Goal: Learn about a topic: Learn about a topic

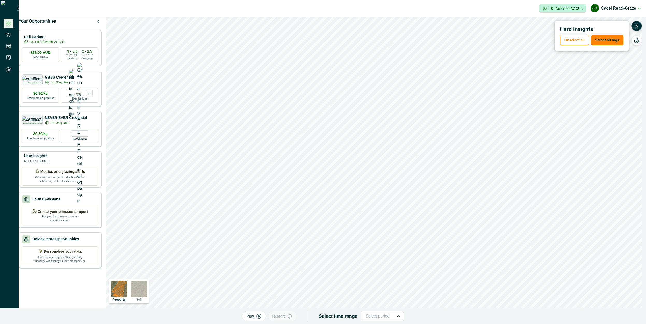
click at [254, 317] on p "Play" at bounding box center [251, 316] width 8 height 5
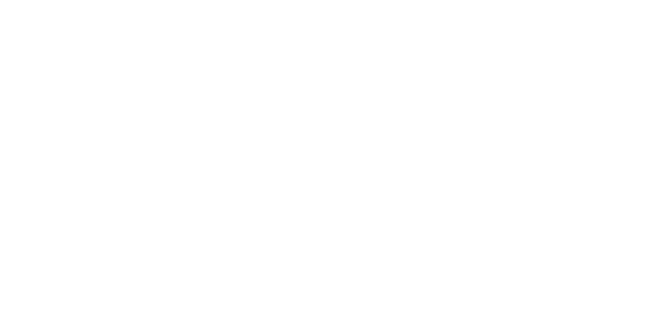
click at [403, 0] on html at bounding box center [323, 0] width 646 height 0
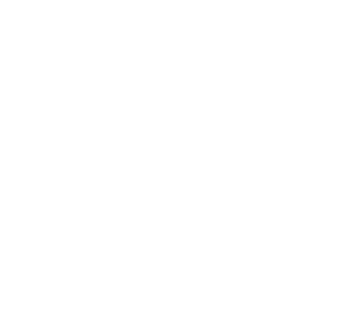
click at [255, 0] on html at bounding box center [176, 0] width 352 height 0
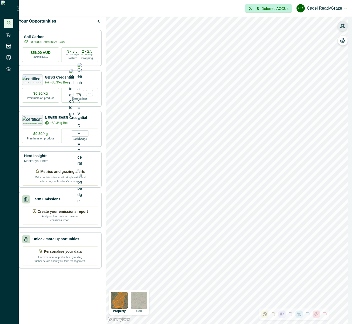
click at [342, 21] on button "button" at bounding box center [342, 26] width 10 height 10
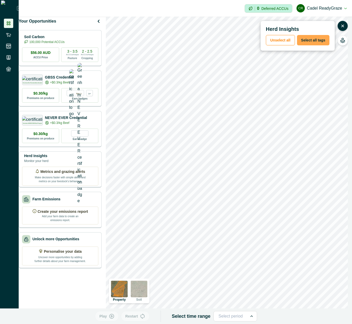
click at [319, 40] on button "Select all tags" at bounding box center [313, 40] width 32 height 10
click at [114, 317] on icon "button" at bounding box center [111, 316] width 5 height 5
click at [106, 314] on p "Play" at bounding box center [103, 316] width 8 height 5
click at [107, 319] on p "Play" at bounding box center [103, 316] width 8 height 5
click at [123, 290] on img at bounding box center [119, 289] width 17 height 17
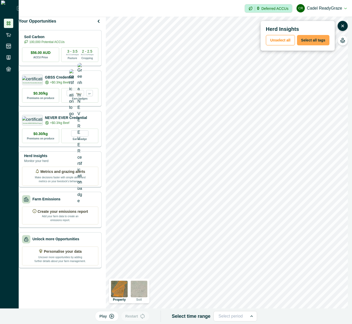
click at [319, 40] on button "Select all tags" at bounding box center [313, 40] width 32 height 10
click at [107, 318] on p "Play" at bounding box center [103, 316] width 8 height 5
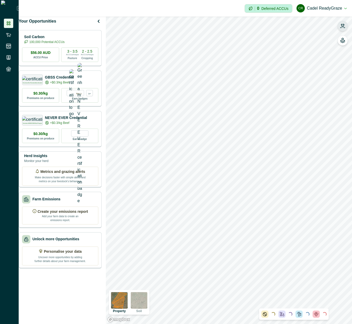
click at [344, 27] on icon "button" at bounding box center [342, 25] width 5 height 5
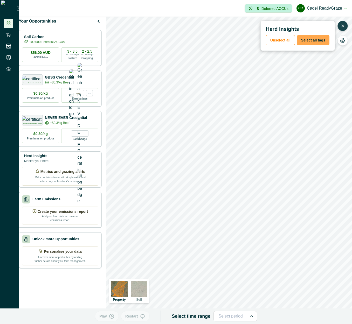
click at [313, 40] on button "Select all tags" at bounding box center [313, 40] width 32 height 10
click at [114, 318] on icon "button" at bounding box center [111, 316] width 4 height 4
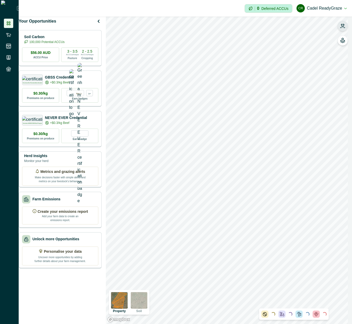
click at [344, 27] on icon "button" at bounding box center [342, 25] width 5 height 5
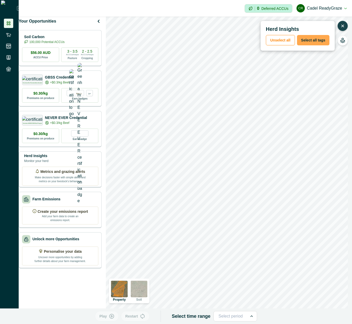
click at [318, 41] on button "Select all tags" at bounding box center [313, 40] width 32 height 10
click at [112, 316] on icon "button" at bounding box center [111, 316] width 5 height 5
click at [342, 26] on icon "button" at bounding box center [342, 26] width 2 height 2
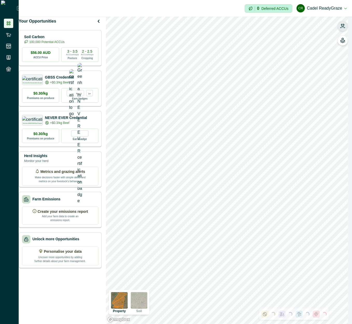
click at [342, 26] on icon "button" at bounding box center [342, 25] width 5 height 5
click at [345, 24] on icon "button" at bounding box center [342, 25] width 5 height 5
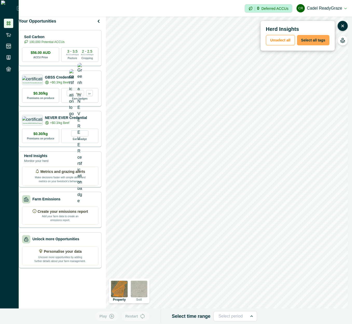
click at [312, 41] on button "Select all tags" at bounding box center [313, 40] width 32 height 10
drag, startPoint x: 111, startPoint y: 315, endPoint x: 152, endPoint y: 292, distance: 46.2
click at [111, 315] on icon "button" at bounding box center [111, 316] width 4 height 4
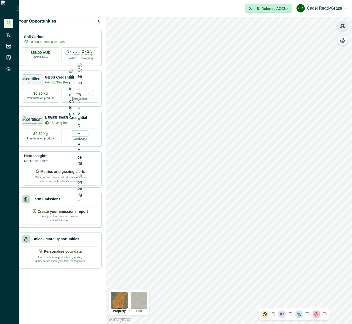
click at [344, 26] on icon "button" at bounding box center [342, 25] width 5 height 5
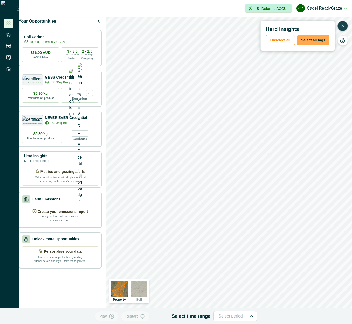
click at [313, 37] on button "Select all tags" at bounding box center [313, 40] width 32 height 10
click at [111, 318] on icon "button" at bounding box center [111, 316] width 4 height 4
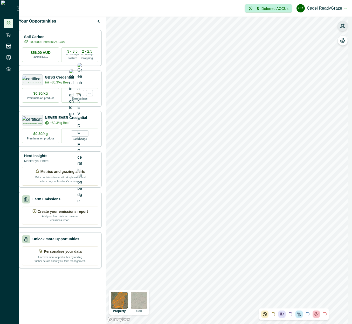
drag, startPoint x: 342, startPoint y: 25, endPoint x: 338, endPoint y: 27, distance: 5.1
click at [342, 25] on icon "button" at bounding box center [342, 25] width 5 height 5
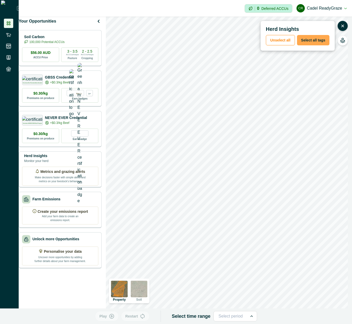
click at [314, 39] on button "Select all tags" at bounding box center [313, 40] width 32 height 10
click at [110, 317] on button "Play" at bounding box center [107, 316] width 24 height 10
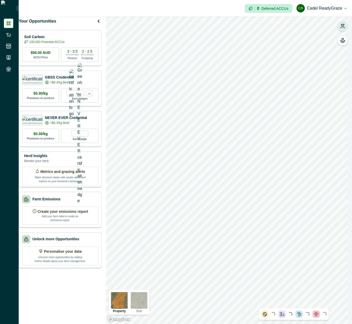
click at [347, 27] on button "button" at bounding box center [342, 26] width 10 height 10
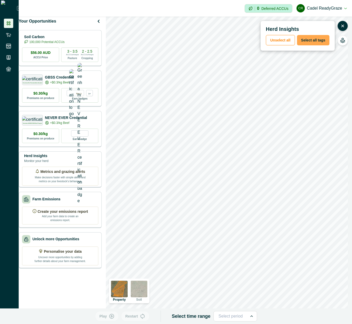
click at [311, 40] on button "Select all tags" at bounding box center [313, 40] width 32 height 10
click at [112, 316] on icon "button" at bounding box center [111, 316] width 1 height 2
click at [107, 318] on p "Play" at bounding box center [103, 316] width 8 height 5
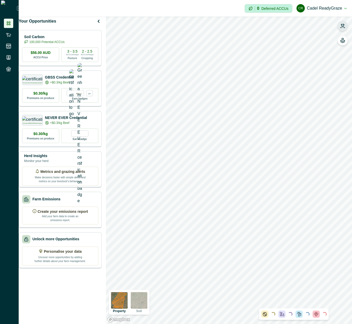
click at [342, 27] on icon "button" at bounding box center [343, 25] width 4 height 3
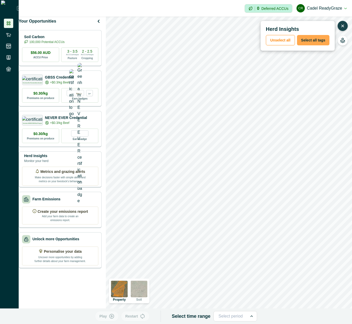
click at [319, 39] on button "Select all tags" at bounding box center [313, 40] width 32 height 10
click at [110, 317] on button "Play" at bounding box center [107, 316] width 24 height 10
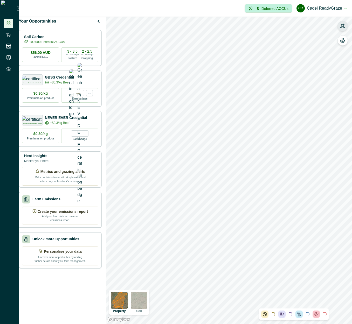
click at [342, 25] on icon "button" at bounding box center [342, 25] width 5 height 5
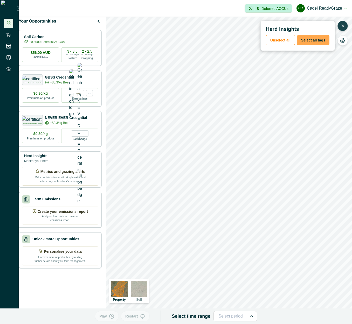
click at [321, 42] on button "Select all tags" at bounding box center [313, 40] width 32 height 10
click at [116, 319] on button "Play" at bounding box center [107, 316] width 24 height 10
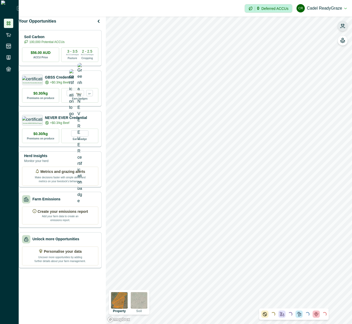
click at [343, 24] on icon "button" at bounding box center [343, 25] width 4 height 3
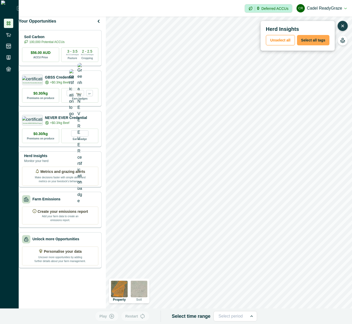
click at [311, 38] on button "Select all tags" at bounding box center [313, 40] width 32 height 10
click at [112, 311] on button "Play" at bounding box center [107, 316] width 24 height 10
click at [103, 316] on p "Play" at bounding box center [103, 316] width 8 height 5
click at [344, 25] on icon "button" at bounding box center [342, 25] width 5 height 5
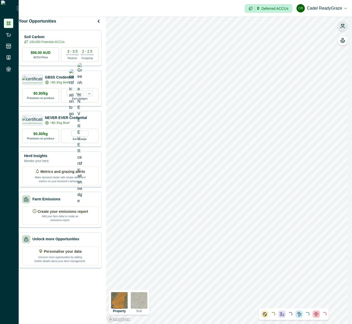
click at [341, 25] on icon "button" at bounding box center [342, 25] width 5 height 5
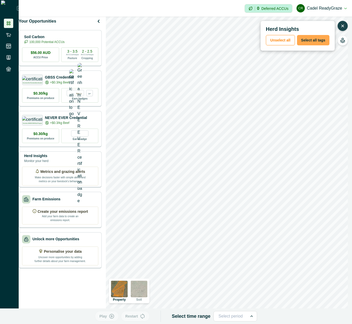
click at [320, 41] on button "Select all tags" at bounding box center [313, 40] width 32 height 10
click at [114, 314] on icon "button" at bounding box center [111, 316] width 4 height 4
click at [343, 26] on icon "button" at bounding box center [342, 26] width 2 height 2
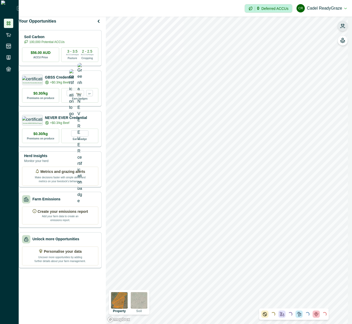
click at [342, 28] on icon "button" at bounding box center [342, 25] width 5 height 5
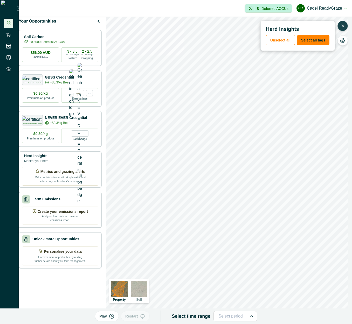
drag, startPoint x: 315, startPoint y: 43, endPoint x: 311, endPoint y: 47, distance: 5.7
click at [315, 43] on button "Select all tags" at bounding box center [313, 40] width 32 height 10
click at [111, 318] on icon "button" at bounding box center [111, 316] width 5 height 5
click at [345, 26] on button "button" at bounding box center [342, 26] width 10 height 10
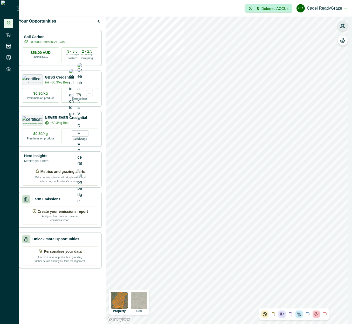
click at [345, 23] on icon "button" at bounding box center [342, 25] width 5 height 5
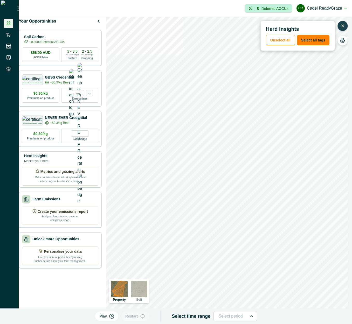
click at [105, 314] on p "Play" at bounding box center [103, 316] width 8 height 5
click at [344, 26] on icon "button" at bounding box center [342, 25] width 5 height 5
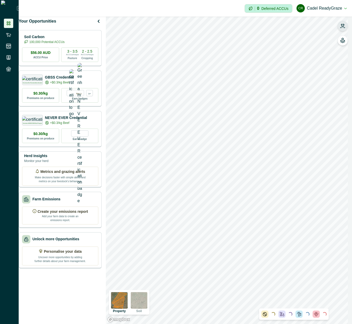
click at [343, 24] on icon "button" at bounding box center [343, 25] width 4 height 3
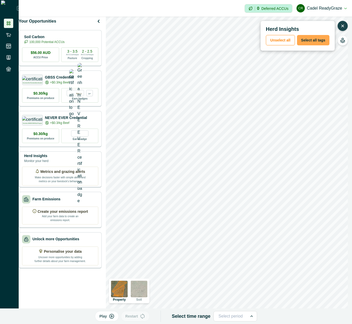
click at [312, 41] on button "Select all tags" at bounding box center [313, 40] width 32 height 10
click at [107, 316] on p "Play" at bounding box center [103, 316] width 8 height 5
click at [113, 315] on icon "button" at bounding box center [113, 316] width 4 height 4
click at [112, 315] on icon "button" at bounding box center [111, 316] width 1 height 2
click at [105, 317] on p "Pause" at bounding box center [103, 316] width 11 height 5
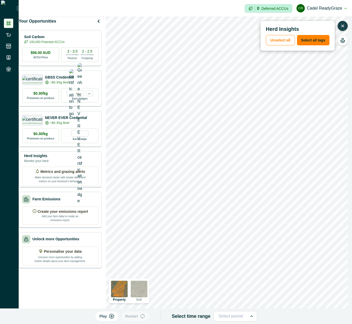
click at [110, 319] on button "Play" at bounding box center [107, 316] width 24 height 10
click at [112, 318] on icon "button" at bounding box center [112, 316] width 5 height 5
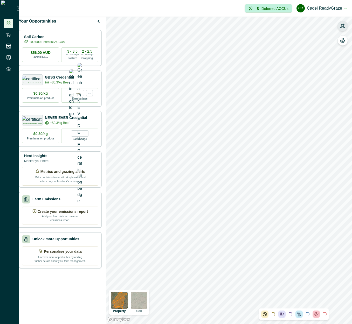
click at [344, 25] on icon "button" at bounding box center [343, 25] width 4 height 3
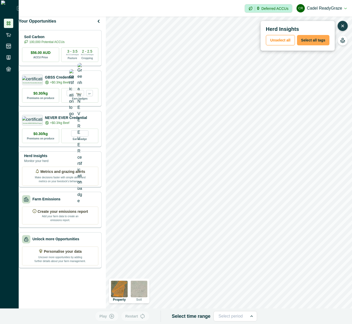
click at [311, 38] on button "Select all tags" at bounding box center [313, 40] width 32 height 10
click at [112, 316] on icon "button" at bounding box center [111, 316] width 5 height 5
click at [110, 318] on button "Pause" at bounding box center [106, 316] width 27 height 10
click at [143, 318] on icon "button" at bounding box center [143, 316] width 4 height 4
click at [115, 319] on icon "button" at bounding box center [112, 316] width 5 height 5
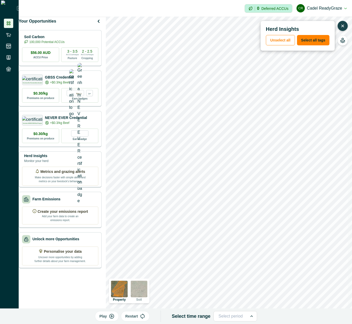
click at [340, 29] on button "button" at bounding box center [342, 26] width 10 height 10
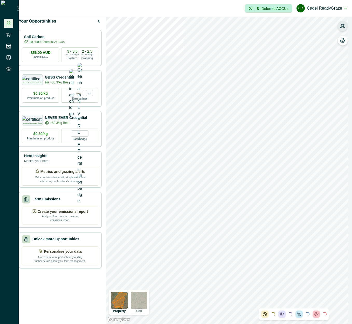
click at [343, 25] on icon "button" at bounding box center [342, 25] width 5 height 5
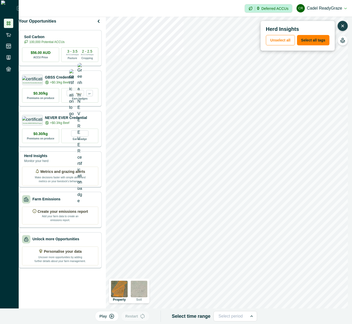
click at [110, 315] on button "Play" at bounding box center [107, 316] width 24 height 10
click at [111, 317] on button "Pause" at bounding box center [106, 316] width 27 height 10
click at [342, 26] on icon "button" at bounding box center [342, 25] width 5 height 5
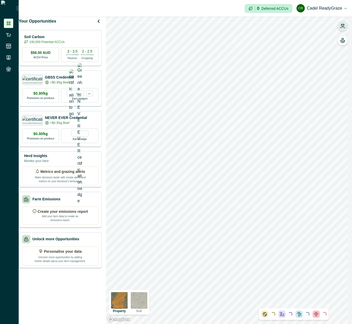
click at [342, 26] on icon "button" at bounding box center [343, 25] width 4 height 3
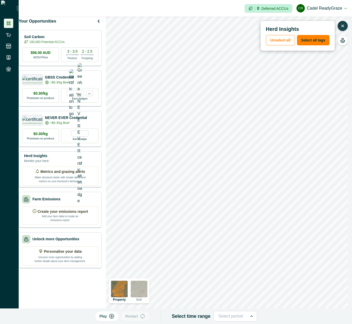
click at [109, 318] on button "Play" at bounding box center [107, 316] width 24 height 10
click at [106, 316] on p "Pause" at bounding box center [103, 316] width 11 height 5
click at [344, 27] on icon "button" at bounding box center [342, 25] width 5 height 5
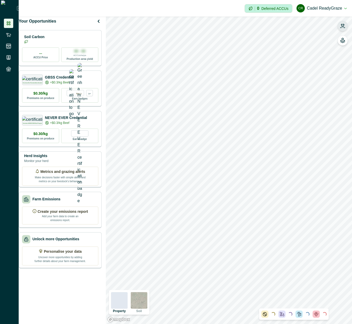
click at [344, 25] on icon "button" at bounding box center [342, 25] width 5 height 5
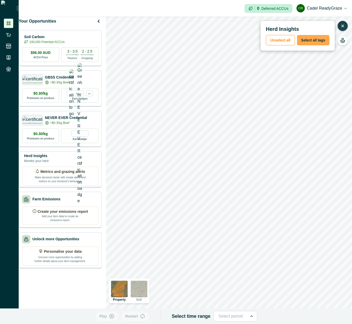
click at [316, 40] on button "Select all tags" at bounding box center [313, 40] width 32 height 10
click at [114, 316] on icon "button" at bounding box center [111, 316] width 4 height 4
click at [108, 317] on p "Pause" at bounding box center [103, 316] width 11 height 5
click at [343, 28] on icon "button" at bounding box center [342, 25] width 5 height 5
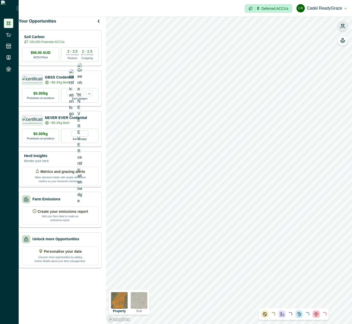
click at [344, 28] on icon "button" at bounding box center [342, 27] width 4 height 1
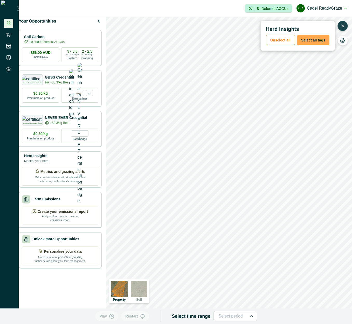
click at [313, 40] on button "Select all tags" at bounding box center [313, 40] width 32 height 10
click at [111, 315] on icon "button" at bounding box center [111, 316] width 5 height 5
click at [110, 319] on button "Pause" at bounding box center [106, 316] width 27 height 10
click at [342, 26] on icon "button" at bounding box center [342, 26] width 2 height 2
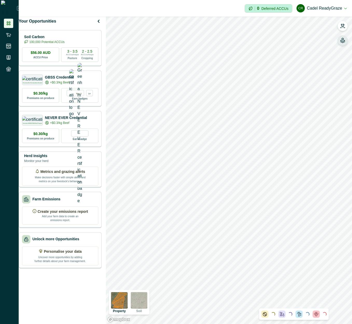
click at [342, 40] on icon "button" at bounding box center [342, 40] width 5 height 5
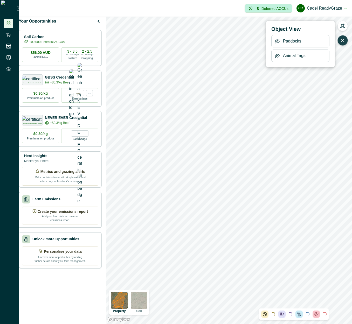
click at [343, 39] on icon "button" at bounding box center [342, 40] width 5 height 5
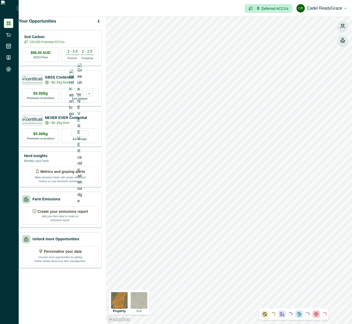
click at [344, 25] on icon "button" at bounding box center [342, 25] width 5 height 5
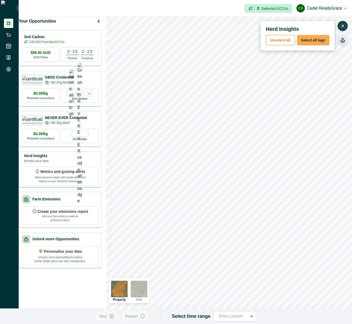
click at [310, 38] on button "Select all tags" at bounding box center [313, 40] width 32 height 10
click at [105, 318] on p "Play" at bounding box center [103, 316] width 8 height 5
click at [114, 315] on icon "button" at bounding box center [113, 316] width 4 height 4
click at [344, 26] on icon "button" at bounding box center [342, 25] width 5 height 5
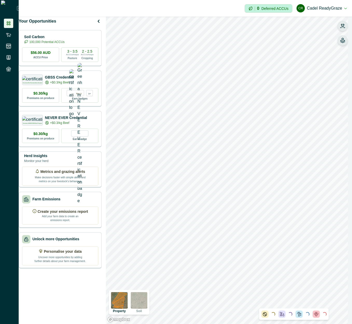
click at [342, 26] on icon "button" at bounding box center [343, 25] width 4 height 3
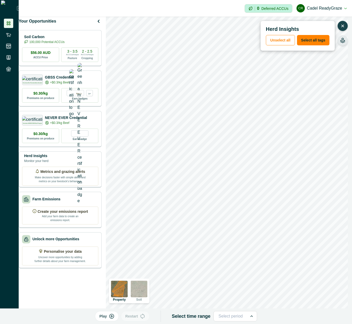
click at [111, 315] on icon "button" at bounding box center [111, 316] width 5 height 5
click at [343, 27] on icon "button" at bounding box center [342, 25] width 5 height 5
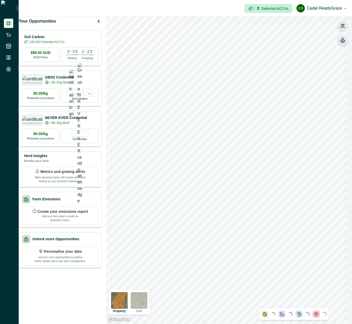
click at [343, 27] on icon "button" at bounding box center [342, 25] width 5 height 5
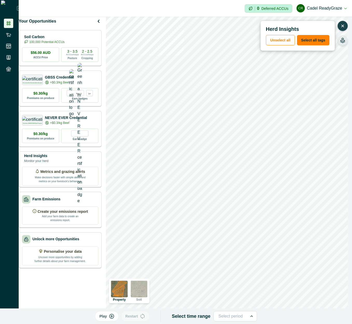
click at [110, 319] on button "Play" at bounding box center [107, 316] width 24 height 10
click at [344, 26] on icon "button" at bounding box center [342, 25] width 5 height 5
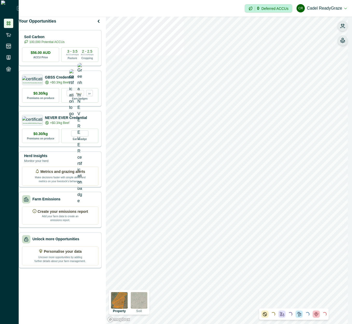
click at [345, 25] on button "button" at bounding box center [342, 26] width 10 height 10
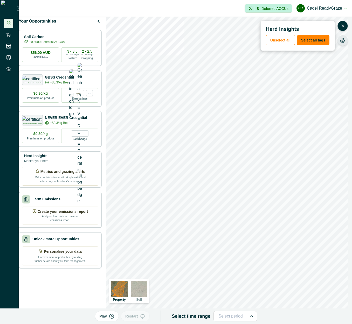
click at [110, 316] on button "Play" at bounding box center [107, 316] width 24 height 10
click at [108, 316] on p "Pause" at bounding box center [103, 316] width 11 height 5
click at [343, 26] on icon "button" at bounding box center [342, 25] width 5 height 5
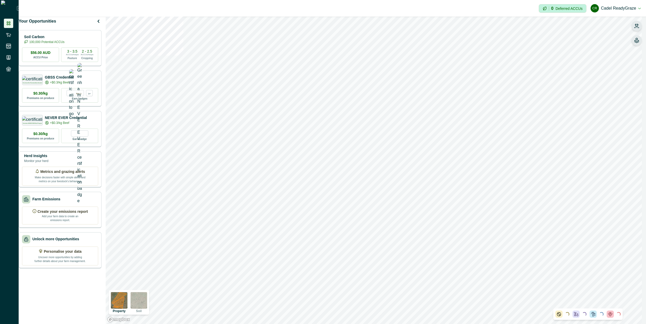
click at [351, 29] on button "button" at bounding box center [637, 26] width 10 height 10
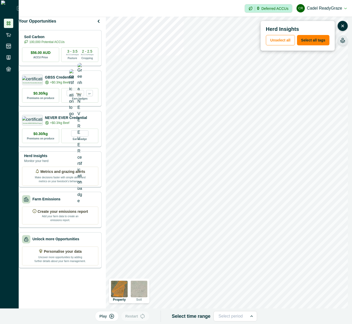
click at [113, 319] on icon "button" at bounding box center [111, 316] width 4 height 4
click at [108, 316] on p "Pause" at bounding box center [103, 316] width 11 height 5
click at [110, 315] on button "Play" at bounding box center [107, 316] width 24 height 10
click at [108, 315] on p "Pause" at bounding box center [103, 316] width 11 height 5
click at [112, 316] on icon "button" at bounding box center [111, 316] width 5 height 5
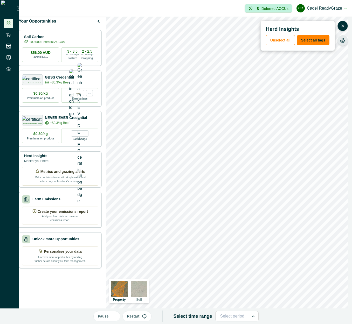
click at [112, 316] on button "Pause" at bounding box center [106, 316] width 27 height 10
click at [345, 27] on button "button" at bounding box center [342, 26] width 10 height 10
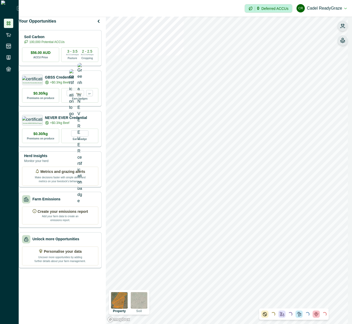
click at [344, 27] on icon "button" at bounding box center [342, 27] width 4 height 1
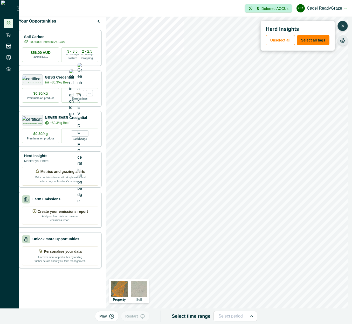
click at [107, 318] on p "Play" at bounding box center [103, 316] width 8 height 5
click at [108, 318] on p "Pause" at bounding box center [103, 316] width 11 height 5
click at [343, 25] on icon "button" at bounding box center [342, 26] width 2 height 2
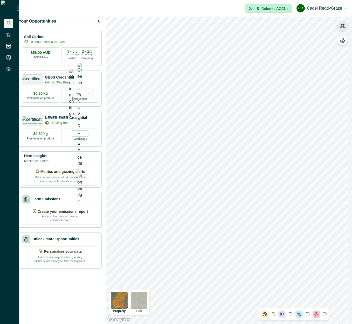
click at [343, 25] on icon "button" at bounding box center [342, 25] width 5 height 5
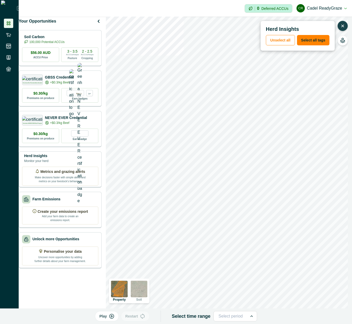
click at [343, 25] on icon "button" at bounding box center [342, 26] width 2 height 2
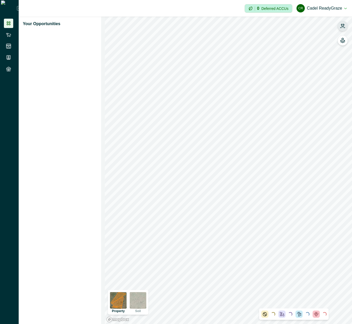
click at [342, 28] on icon "button" at bounding box center [342, 27] width 4 height 1
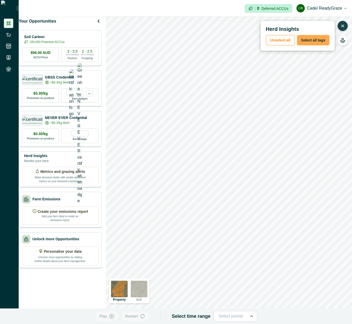
click at [311, 43] on button "Select all tags" at bounding box center [313, 40] width 32 height 10
click at [107, 318] on p "Play" at bounding box center [103, 316] width 8 height 5
click at [108, 318] on p "Pause" at bounding box center [103, 316] width 11 height 5
click at [340, 27] on button "button" at bounding box center [342, 26] width 10 height 10
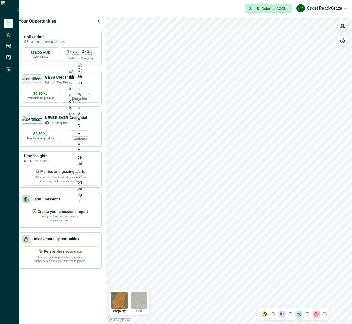
click at [118, 304] on img at bounding box center [119, 300] width 17 height 17
click at [346, 30] on button "button" at bounding box center [342, 26] width 10 height 10
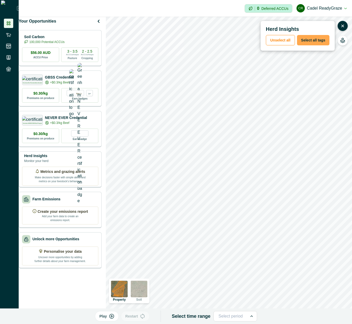
click at [310, 41] on button "Select all tags" at bounding box center [313, 40] width 32 height 10
click at [102, 320] on button "Play" at bounding box center [107, 316] width 24 height 10
click at [340, 26] on icon "button" at bounding box center [342, 25] width 5 height 5
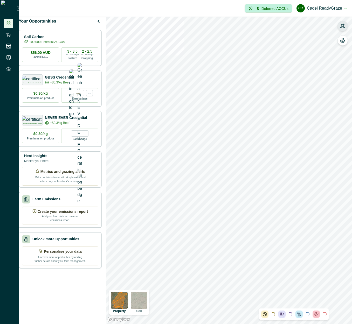
click at [343, 26] on icon "button" at bounding box center [343, 25] width 4 height 3
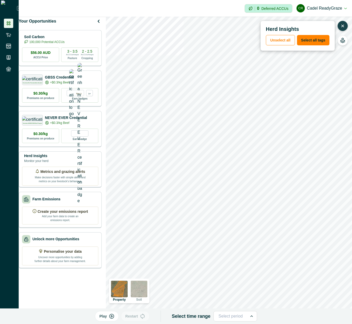
click at [113, 320] on button "Play" at bounding box center [107, 316] width 24 height 10
click at [114, 317] on icon "button" at bounding box center [112, 316] width 5 height 5
click at [114, 317] on icon "button" at bounding box center [111, 316] width 5 height 5
click at [344, 22] on button "button" at bounding box center [342, 26] width 10 height 10
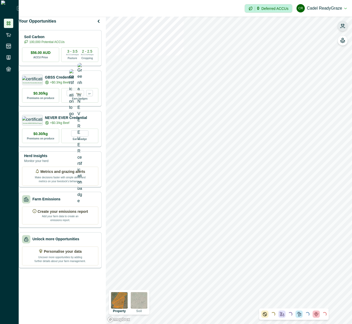
click at [342, 27] on icon "button" at bounding box center [342, 27] width 4 height 1
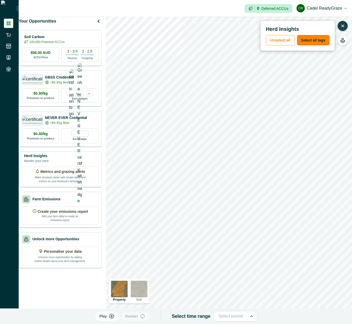
click at [112, 317] on icon "button" at bounding box center [111, 316] width 5 height 5
click at [108, 318] on p "Pause" at bounding box center [103, 316] width 11 height 5
click at [340, 29] on button "button" at bounding box center [342, 26] width 10 height 10
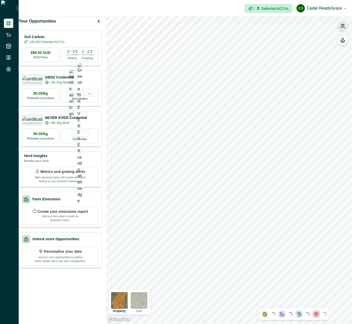
click at [342, 27] on icon "button" at bounding box center [342, 27] width 4 height 1
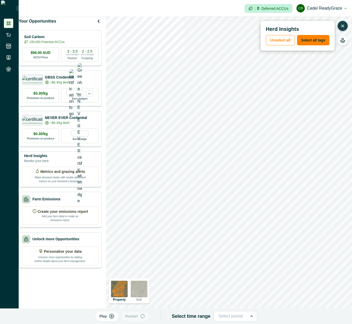
click at [118, 318] on button "Play" at bounding box center [107, 316] width 24 height 10
click at [342, 28] on icon "button" at bounding box center [342, 25] width 5 height 5
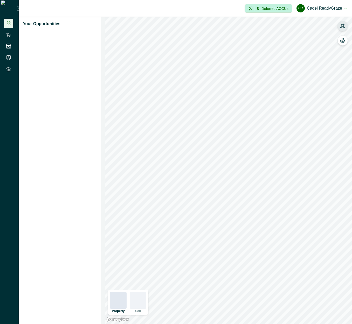
click at [340, 25] on button "button" at bounding box center [342, 26] width 10 height 10
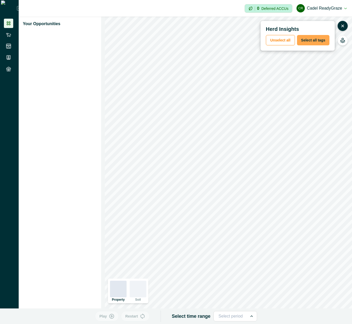
click at [312, 37] on button "Select all tags" at bounding box center [313, 40] width 32 height 10
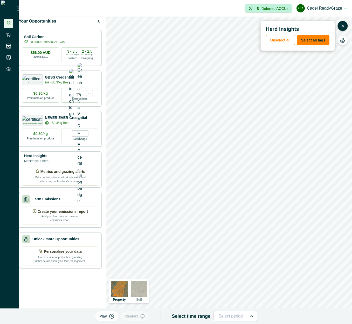
click at [112, 313] on button "Play" at bounding box center [107, 316] width 24 height 10
click at [341, 27] on icon "button" at bounding box center [342, 25] width 5 height 5
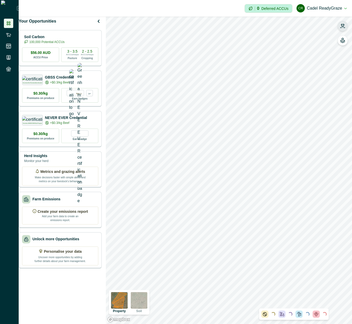
click at [345, 26] on icon "button" at bounding box center [342, 25] width 5 height 5
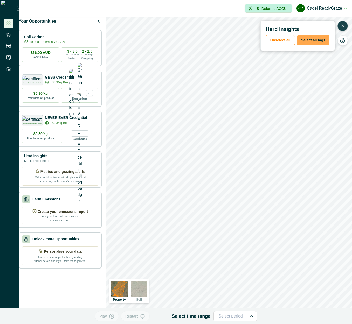
click at [315, 43] on button "Select all tags" at bounding box center [313, 40] width 32 height 10
click at [111, 319] on icon "button" at bounding box center [111, 316] width 5 height 5
click at [340, 25] on icon "button" at bounding box center [342, 25] width 5 height 5
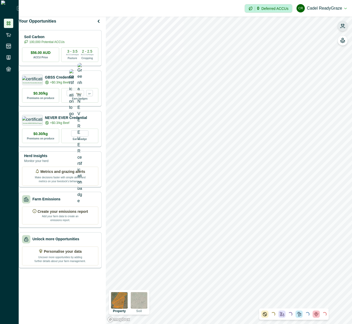
click at [344, 28] on icon "button" at bounding box center [342, 25] width 5 height 5
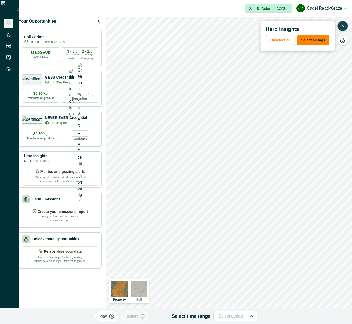
click at [109, 317] on button "Play" at bounding box center [107, 316] width 24 height 10
click at [340, 26] on icon "button" at bounding box center [342, 25] width 5 height 5
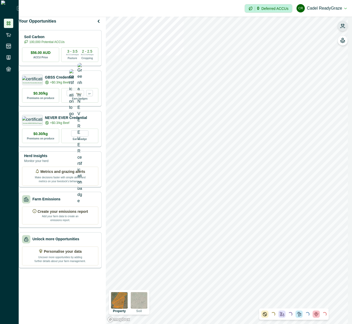
click at [343, 25] on icon "button" at bounding box center [342, 25] width 5 height 5
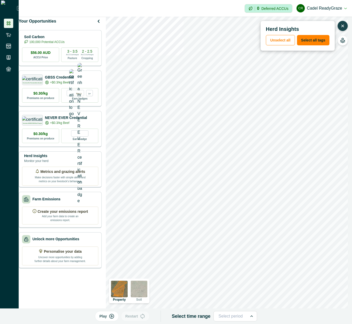
click at [103, 317] on p "Play" at bounding box center [103, 316] width 8 height 5
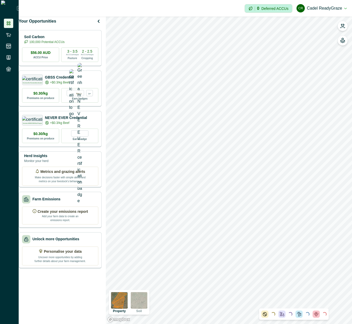
click at [344, 26] on icon "button" at bounding box center [342, 25] width 5 height 5
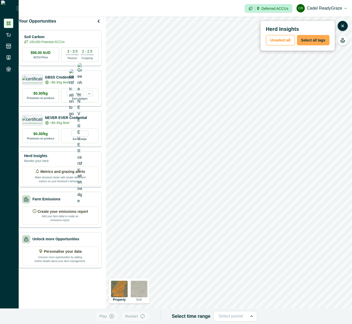
click at [321, 37] on button "Select all tags" at bounding box center [313, 40] width 32 height 10
click at [114, 315] on icon "button" at bounding box center [111, 316] width 5 height 5
click at [346, 22] on button "button" at bounding box center [342, 26] width 10 height 10
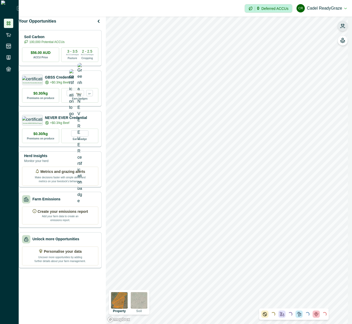
click at [346, 25] on button "button" at bounding box center [342, 26] width 10 height 10
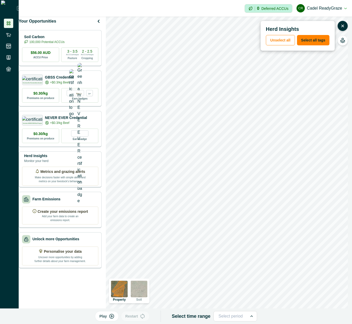
click at [110, 322] on div "Play Restart Select time range Select period" at bounding box center [176, 316] width 352 height 16
drag, startPoint x: 110, startPoint y: 317, endPoint x: 148, endPoint y: 280, distance: 52.6
click at [110, 317] on button "Play" at bounding box center [107, 316] width 24 height 10
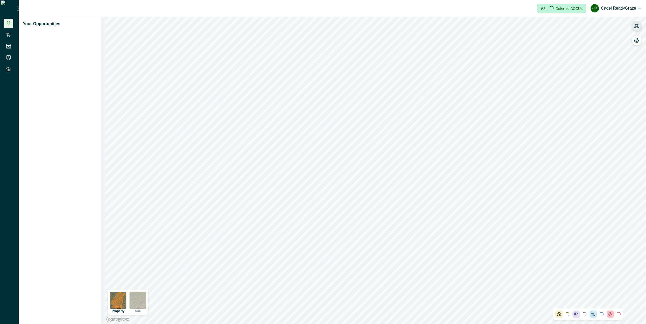
click at [639, 29] on button "button" at bounding box center [637, 26] width 10 height 10
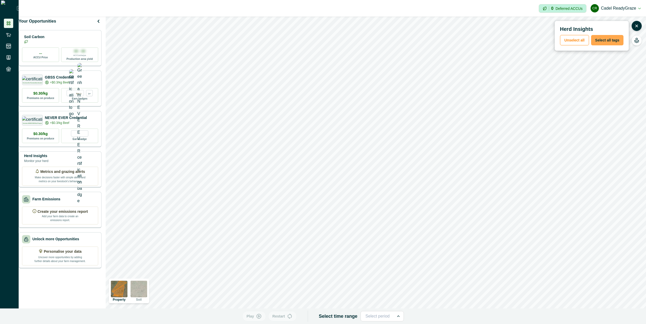
click at [599, 43] on button "Select all tags" at bounding box center [608, 40] width 32 height 10
click at [254, 316] on p "Play" at bounding box center [251, 316] width 8 height 5
click at [609, 41] on button "Select all tags" at bounding box center [608, 40] width 32 height 10
click at [286, 318] on p "Restart" at bounding box center [280, 316] width 12 height 5
